Goal: Information Seeking & Learning: Find specific fact

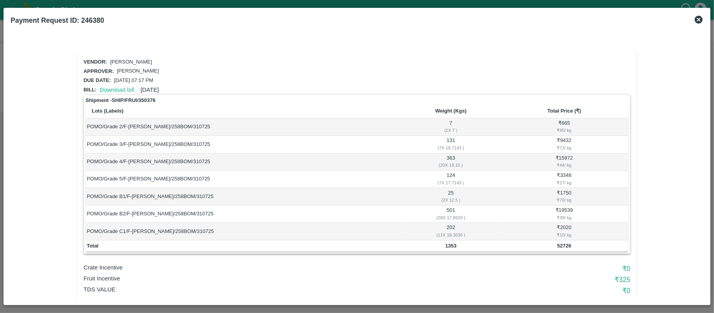
click at [447, 241] on td "1353" at bounding box center [451, 246] width 98 height 12
copy b "1353"
click at [562, 247] on b "52726" at bounding box center [564, 246] width 14 height 6
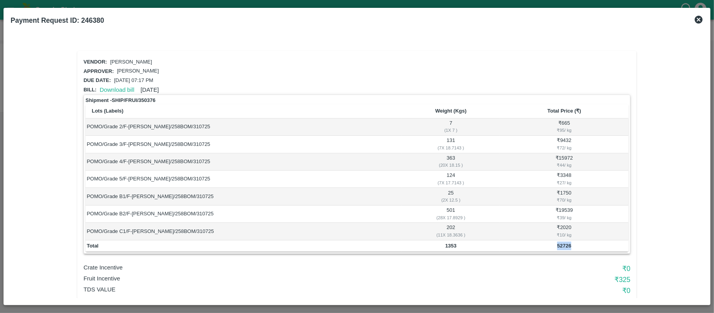
copy b "52726"
click at [448, 245] on b "1353" at bounding box center [450, 246] width 11 height 6
copy b "1353"
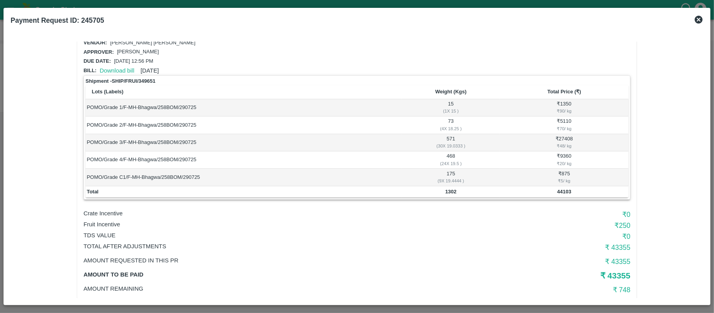
scroll to position [34, 0]
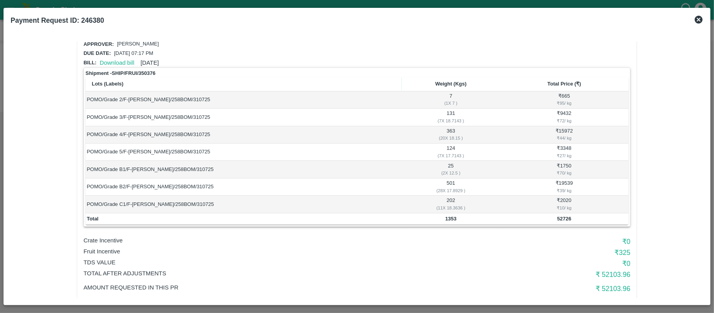
scroll to position [69, 0]
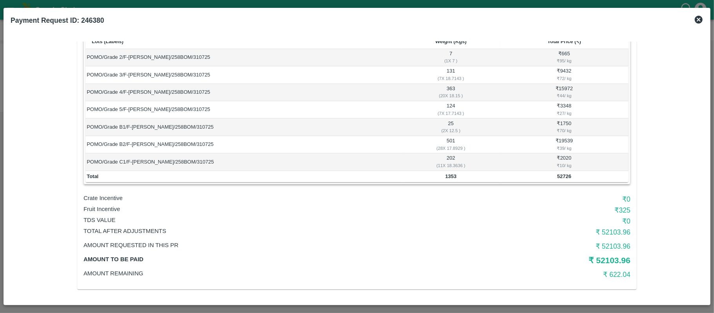
click at [448, 172] on td "1353" at bounding box center [451, 177] width 98 height 12
copy b "1353"
click at [560, 176] on b "52726" at bounding box center [564, 176] width 14 height 6
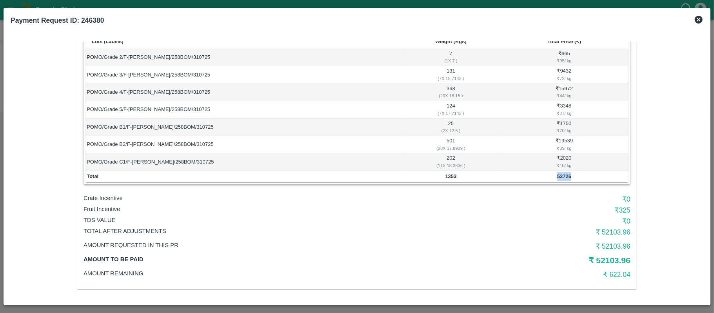
copy b "52726"
click at [447, 174] on b "1353" at bounding box center [450, 176] width 11 height 6
copy b "1353"
click at [100, 206] on p "Fruit Incentive" at bounding box center [265, 209] width 364 height 9
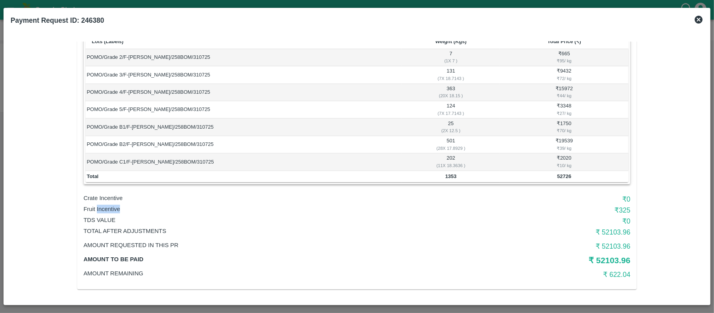
click at [100, 206] on p "Fruit Incentive" at bounding box center [265, 209] width 364 height 9
copy p "Fruit Incentive"
click at [621, 208] on h6 "₹ 325" at bounding box center [539, 210] width 182 height 11
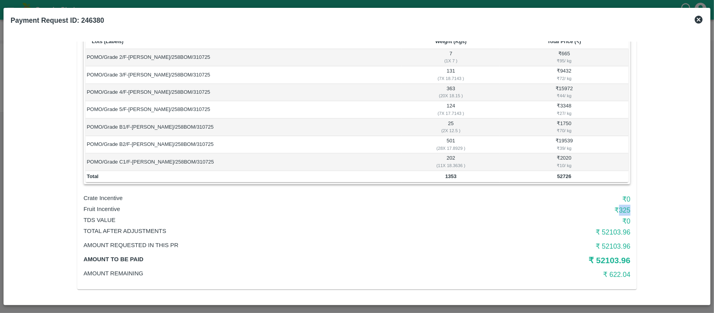
copy h6 "325"
click at [345, 205] on p "Fruit Incentive" at bounding box center [265, 209] width 364 height 9
click at [620, 209] on h6 "₹ 325" at bounding box center [539, 210] width 182 height 11
copy h6 "325"
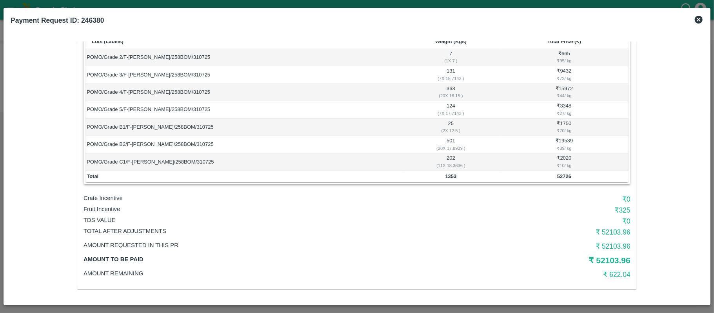
click at [259, 143] on td "POMO/Grade B2/F-MH-Shubha/258BOM/310725" at bounding box center [243, 144] width 316 height 17
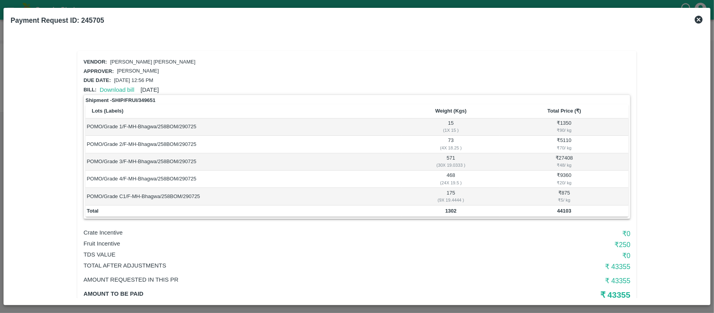
click at [384, 161] on td "POMO/Grade 3/F-MH-Bhagwa/258BOM/290725" at bounding box center [243, 161] width 316 height 17
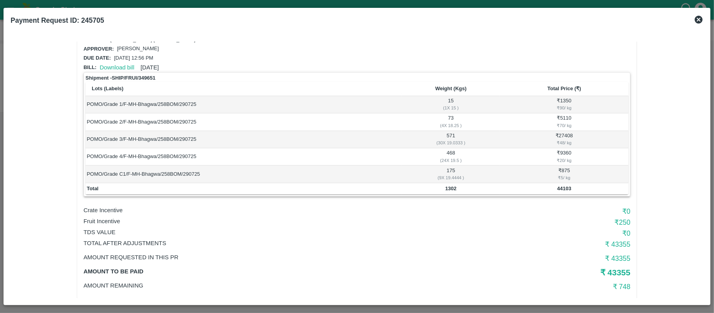
scroll to position [34, 0]
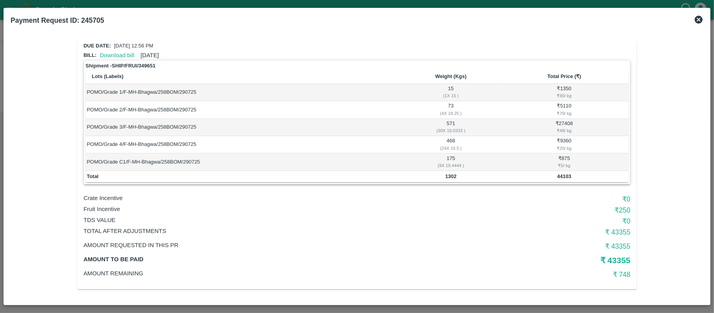
click at [452, 176] on b "1302" at bounding box center [450, 176] width 11 height 6
copy b "1302"
click at [557, 177] on b "44103" at bounding box center [564, 176] width 14 height 6
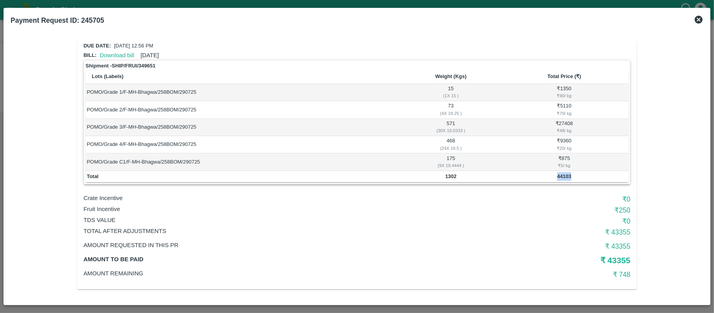
copy b "44103"
click at [445, 174] on b "1302" at bounding box center [450, 176] width 11 height 6
copy b "1302"
click at [107, 206] on p "Fruit Incentive" at bounding box center [265, 209] width 364 height 9
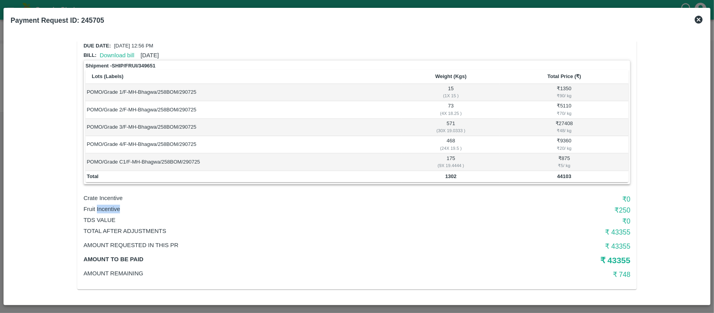
click at [107, 206] on p "Fruit Incentive" at bounding box center [265, 209] width 364 height 9
copy p "Fruit Incentive"
click at [623, 212] on h6 "₹ 250" at bounding box center [539, 210] width 182 height 11
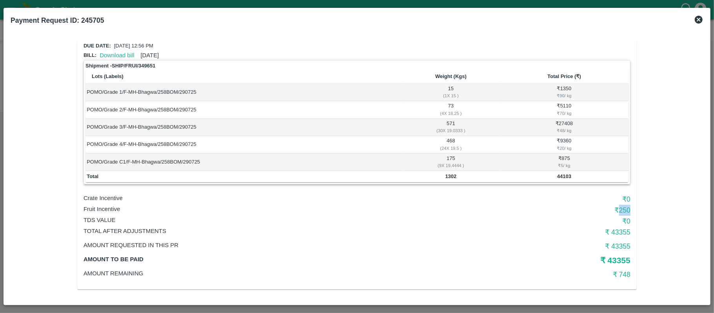
copy h6 "250"
click at [323, 171] on td "Total" at bounding box center [243, 177] width 316 height 12
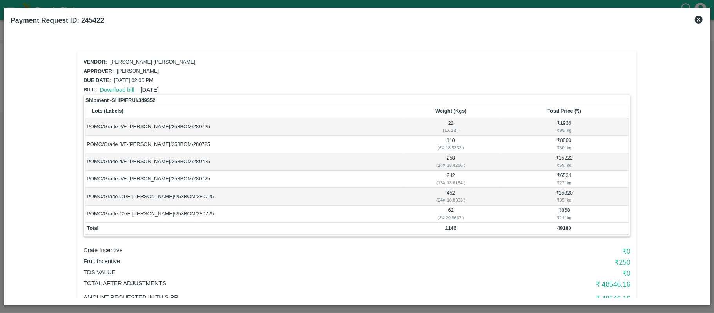
click at [448, 229] on b "1146" at bounding box center [450, 228] width 11 height 6
copy b "1146"
click at [552, 225] on td "49180" at bounding box center [564, 229] width 129 height 12
click at [557, 227] on b "49180" at bounding box center [564, 228] width 14 height 6
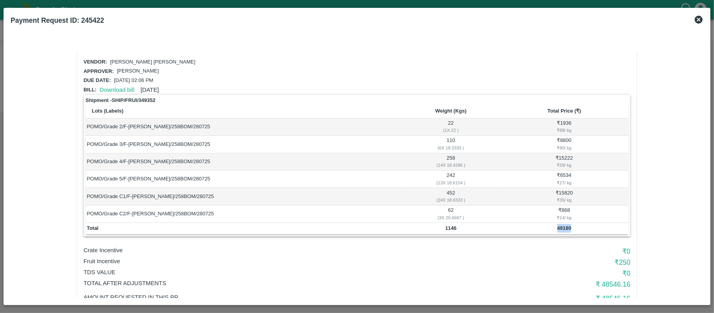
click at [557, 227] on b "49180" at bounding box center [564, 228] width 14 height 6
copy b "49180"
click at [448, 228] on b "1146" at bounding box center [450, 228] width 11 height 6
copy b "1146"
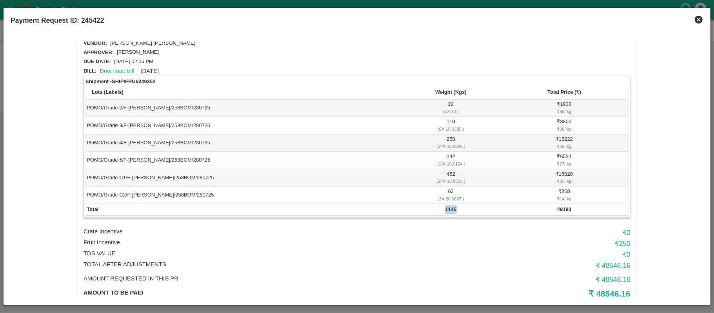
scroll to position [52, 0]
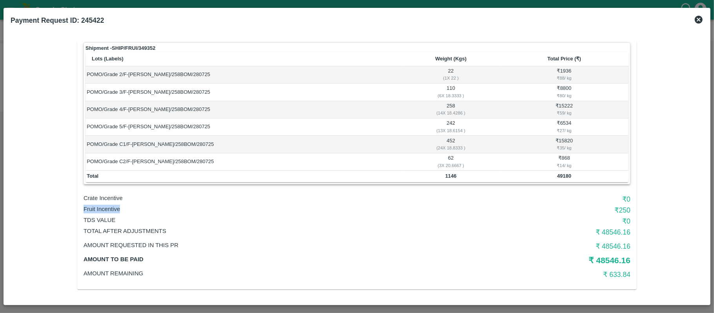
drag, startPoint x: 83, startPoint y: 208, endPoint x: 132, endPoint y: 209, distance: 48.6
click at [132, 209] on p "Fruit Incentive" at bounding box center [265, 209] width 364 height 9
copy p "Fruit Incentive"
click at [621, 210] on h6 "₹ 250" at bounding box center [539, 210] width 182 height 11
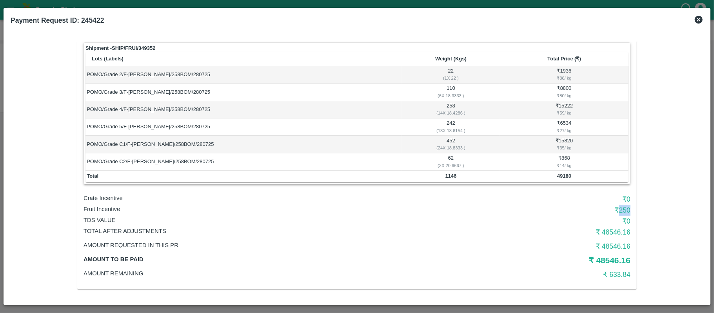
copy h6 "250"
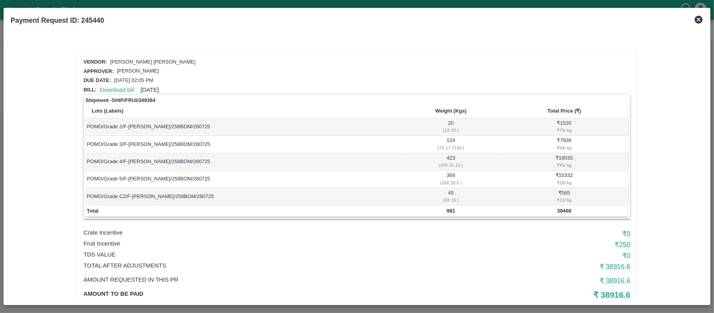
click at [449, 212] on b "981" at bounding box center [450, 211] width 9 height 6
copy b "981"
click at [563, 214] on td "39408" at bounding box center [564, 211] width 129 height 12
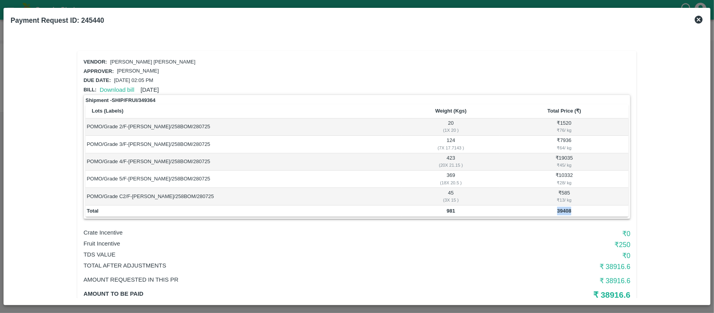
copy b "39408"
click at [450, 210] on b "981" at bounding box center [450, 211] width 9 height 6
copy b "981"
drag, startPoint x: 281, startPoint y: 160, endPoint x: 177, endPoint y: 225, distance: 122.3
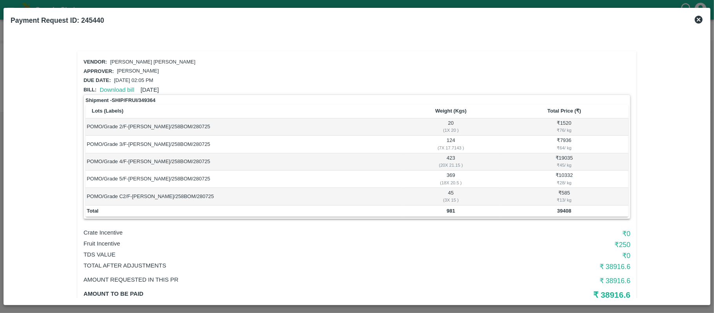
click at [281, 162] on td "POMO/Grade 4/F-MH-Navnat/258BOM/280725" at bounding box center [243, 161] width 316 height 17
click at [103, 243] on p "Fruit Incentive" at bounding box center [265, 243] width 364 height 9
click at [102, 242] on p "Fruit Incentive" at bounding box center [265, 243] width 364 height 9
copy p "Fruit Incentive"
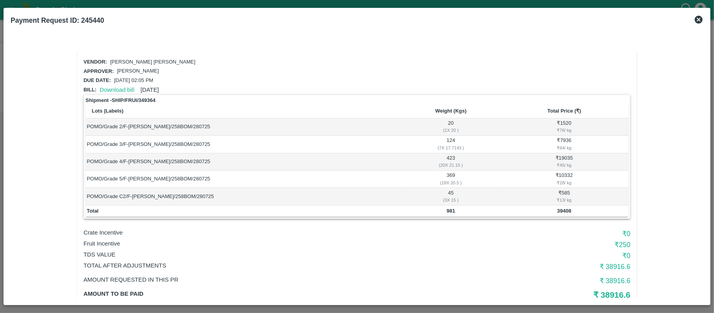
click at [380, 137] on td "POMO/Grade 3/F-MH-Navnat/258BOM/280725" at bounding box center [243, 144] width 316 height 17
click at [617, 246] on h6 "₹ 250" at bounding box center [539, 244] width 182 height 11
click at [619, 243] on h6 "₹ 250" at bounding box center [539, 244] width 182 height 11
copy h6 "250"
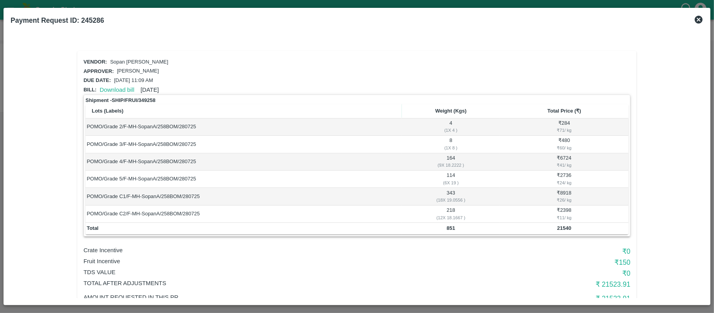
click at [448, 223] on td "851" at bounding box center [451, 229] width 98 height 12
copy b "851"
click at [558, 228] on b "21540" at bounding box center [564, 228] width 14 height 6
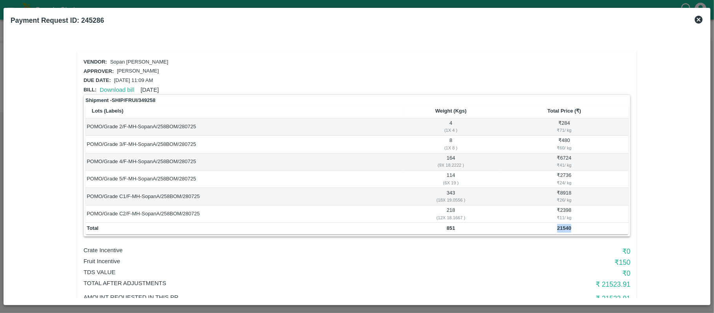
copy b "21540"
click at [447, 227] on b "851" at bounding box center [450, 228] width 9 height 6
copy b "851"
click at [101, 259] on p "Fruit Incentive" at bounding box center [265, 261] width 364 height 9
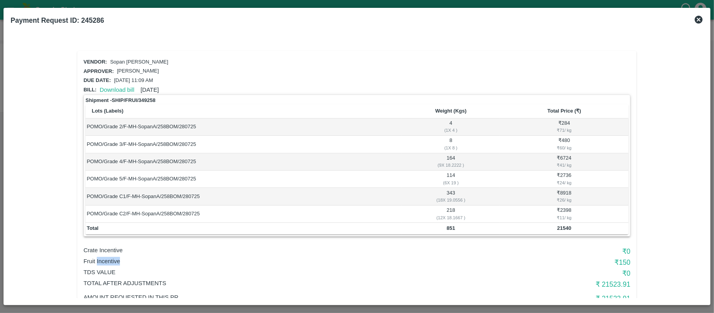
click at [100, 259] on p "Fruit Incentive" at bounding box center [265, 261] width 364 height 9
copy p "Fruit Incentive"
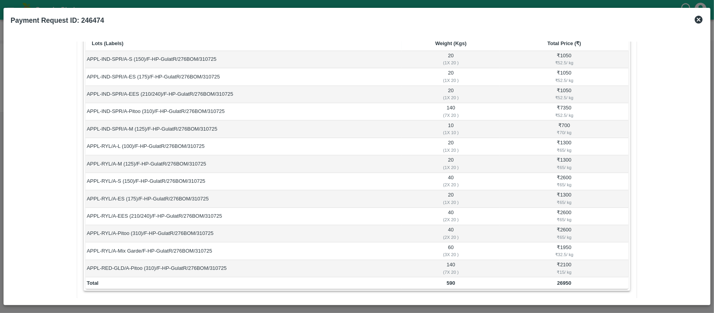
scroll to position [175, 0]
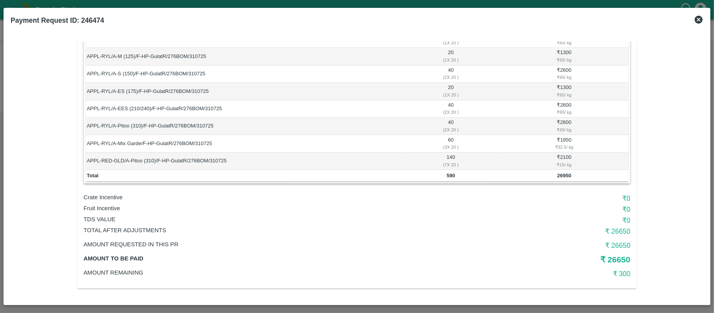
click at [449, 171] on td "590" at bounding box center [451, 176] width 98 height 12
copy b "590"
click at [564, 176] on b "26950" at bounding box center [564, 175] width 14 height 6
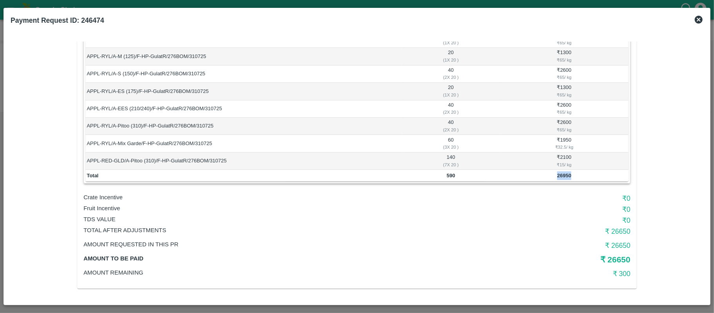
copy b "26950"
click at [441, 172] on td "590" at bounding box center [451, 176] width 98 height 12
copy b "590"
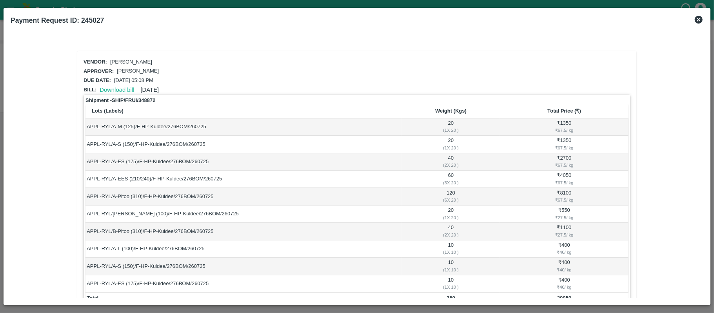
scroll to position [122, 0]
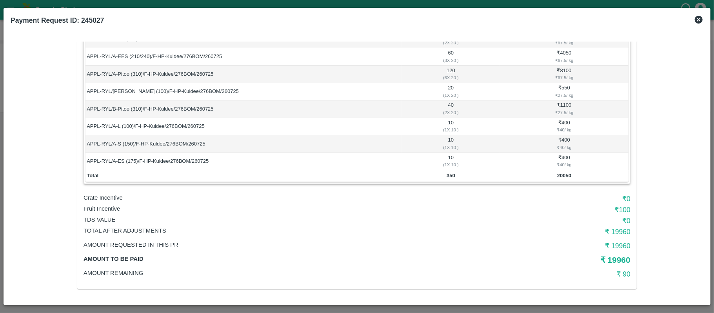
click at [447, 179] on td "350" at bounding box center [451, 176] width 98 height 12
copy b "350"
click at [557, 178] on b "20050" at bounding box center [564, 175] width 14 height 6
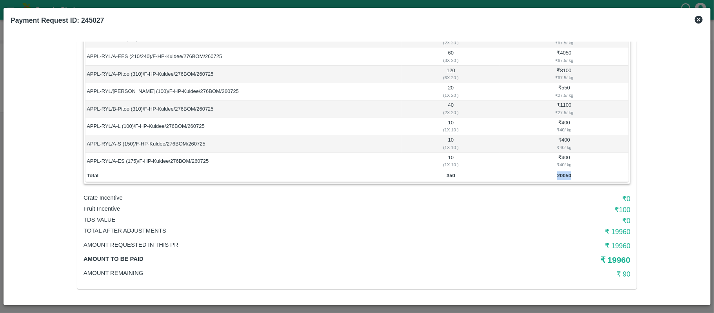
copy b "20050"
click at [454, 173] on b "350" at bounding box center [450, 175] width 9 height 6
click at [448, 174] on b "350" at bounding box center [450, 175] width 9 height 6
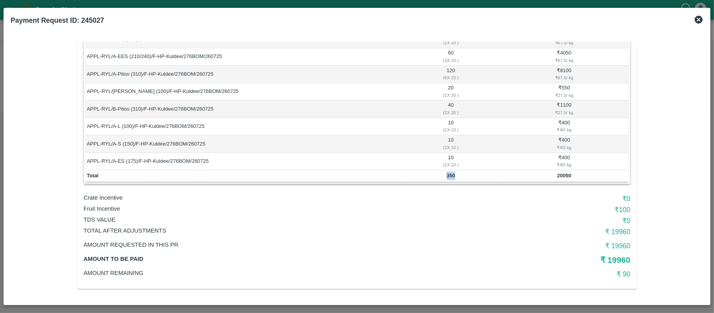
click at [448, 174] on b "350" at bounding box center [450, 175] width 9 height 6
copy b "350"
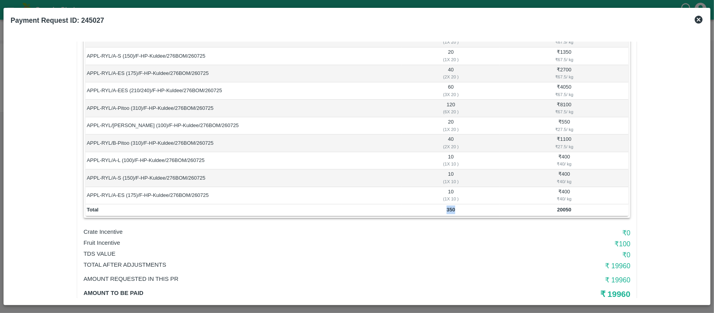
scroll to position [70, 0]
